Goal: Check status: Check status

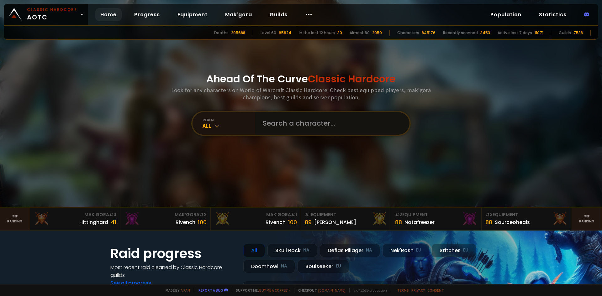
click at [306, 126] on input "text" at bounding box center [330, 123] width 143 height 23
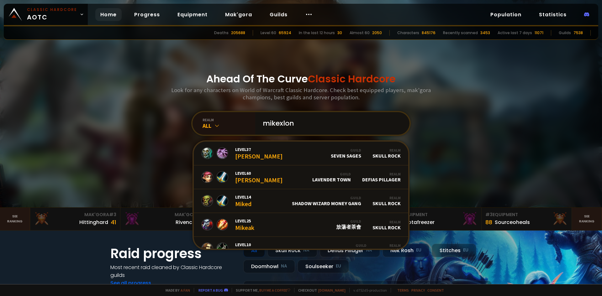
type input "mikexlong"
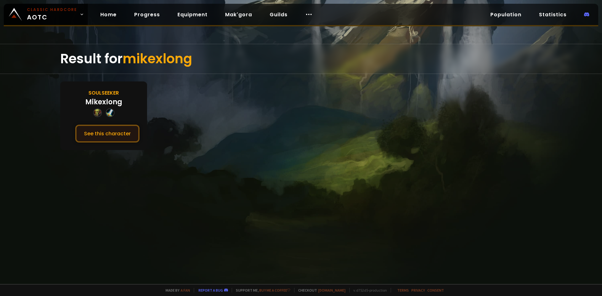
click at [121, 135] on button "See this character" at bounding box center [107, 134] width 64 height 18
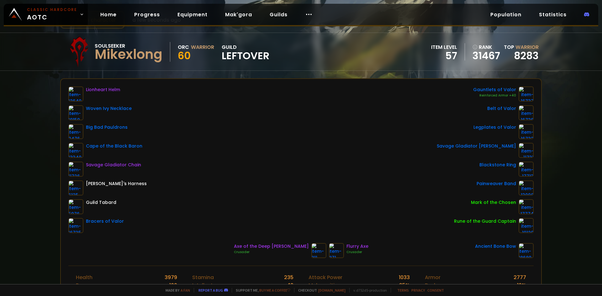
scroll to position [31, 0]
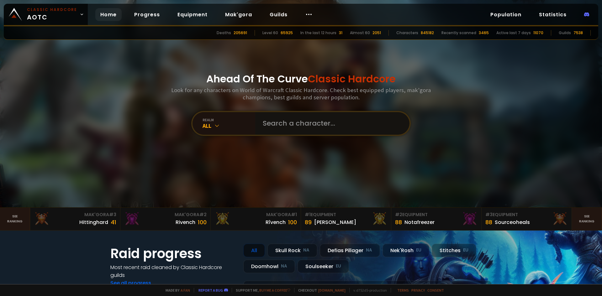
click at [311, 120] on input "text" at bounding box center [330, 123] width 143 height 23
type input "oysterdate"
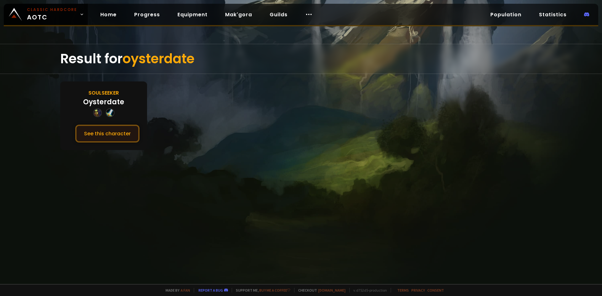
click at [123, 133] on button "See this character" at bounding box center [107, 134] width 64 height 18
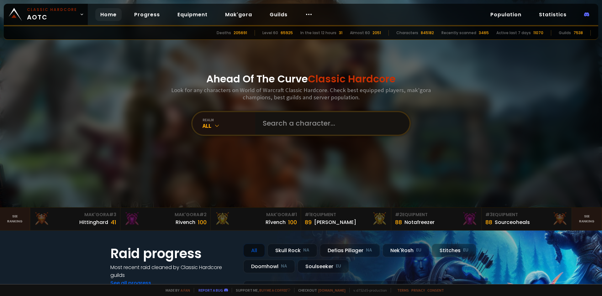
click at [290, 125] on input "text" at bounding box center [330, 123] width 143 height 23
type input "[PERSON_NAME]"
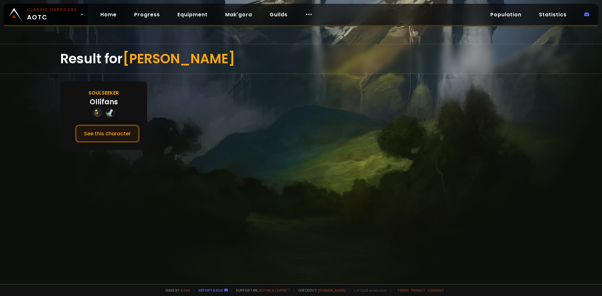
click at [109, 136] on button "See this character" at bounding box center [107, 134] width 64 height 18
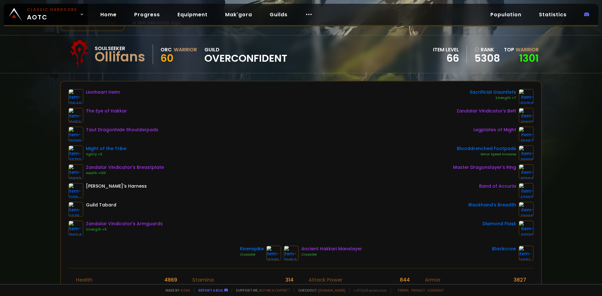
scroll to position [31, 0]
